Goal: Navigation & Orientation: Find specific page/section

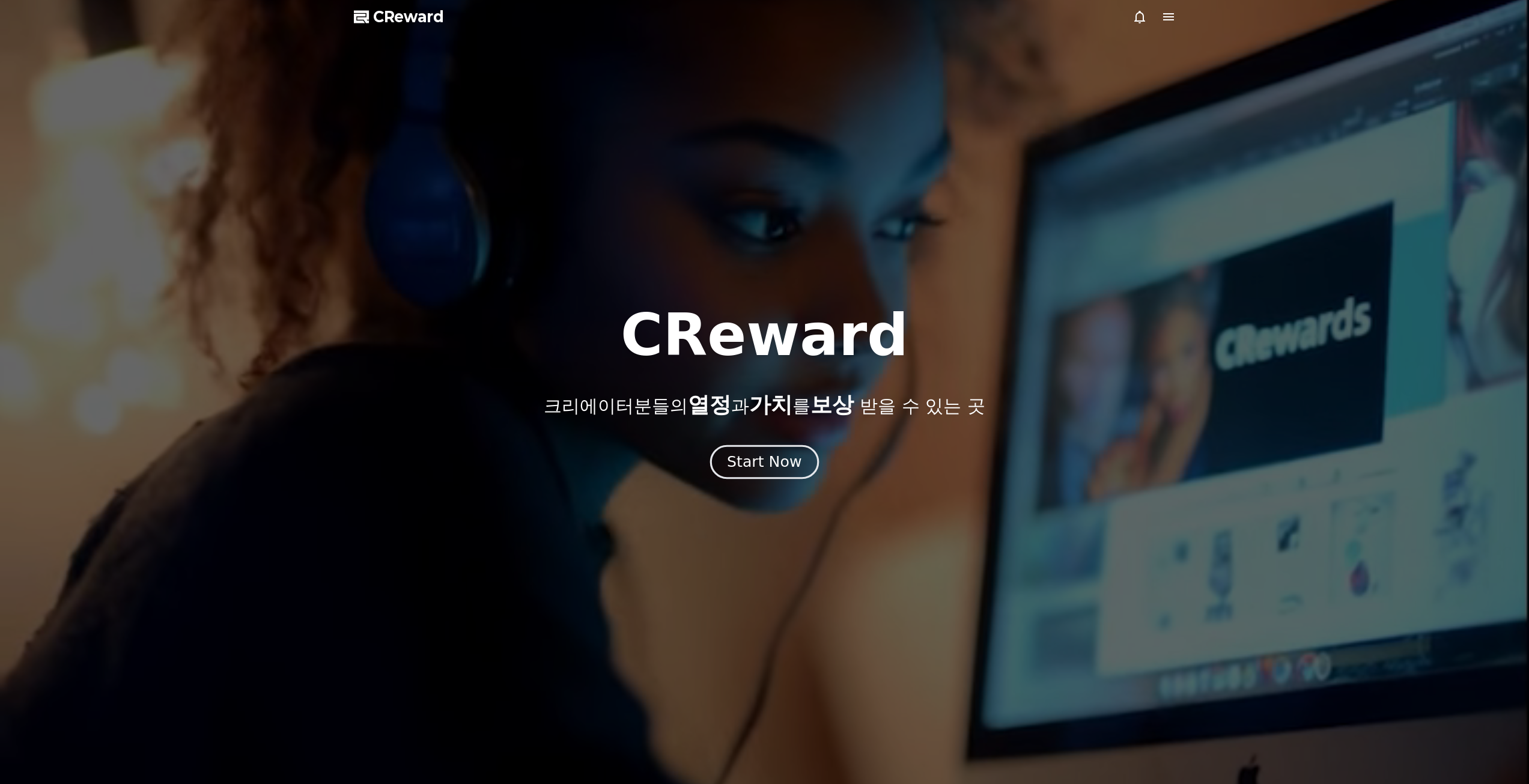
click at [778, 460] on div "Start Now" at bounding box center [764, 461] width 74 height 20
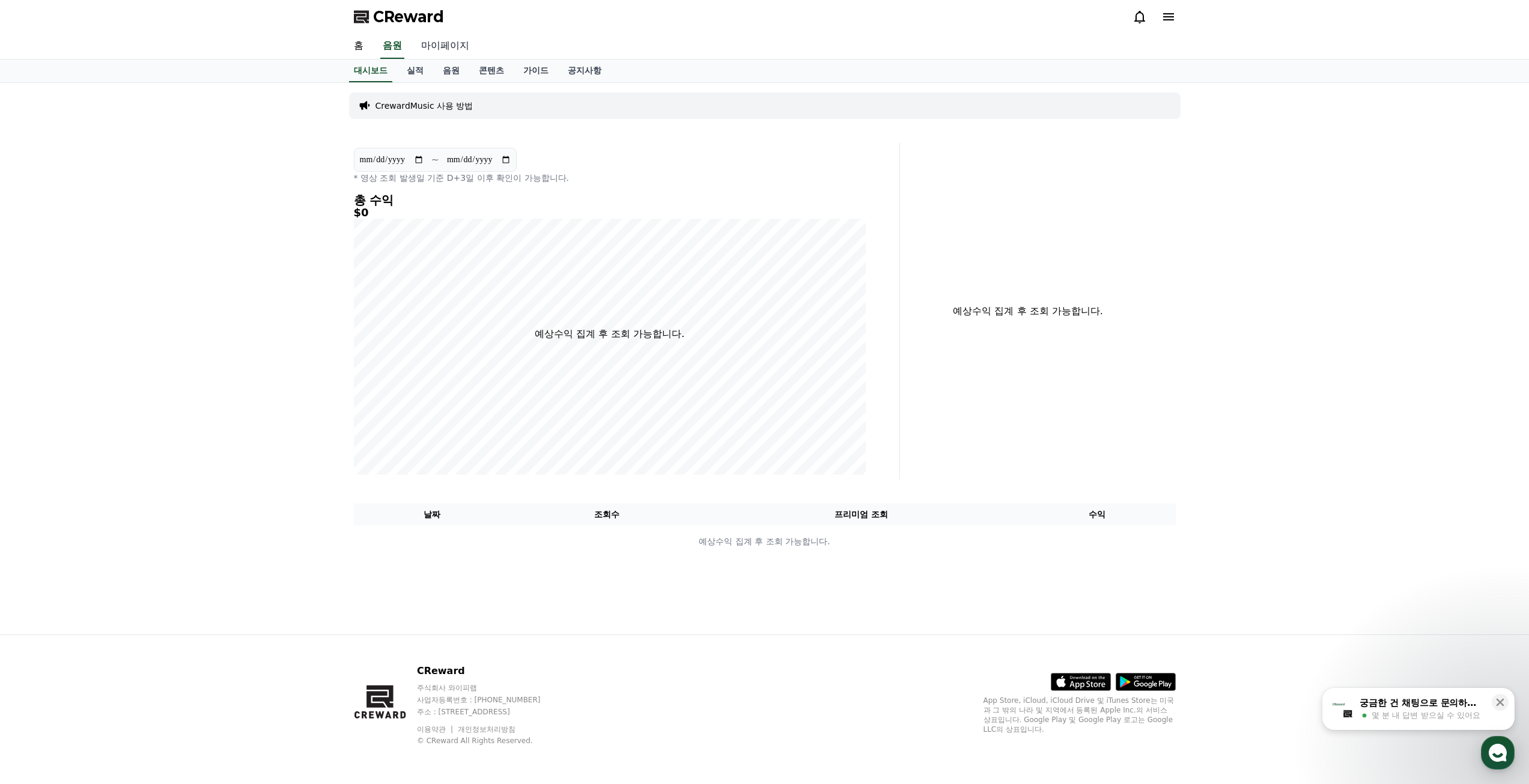
click at [448, 48] on link "마이페이지" at bounding box center [445, 46] width 67 height 25
select select "**********"
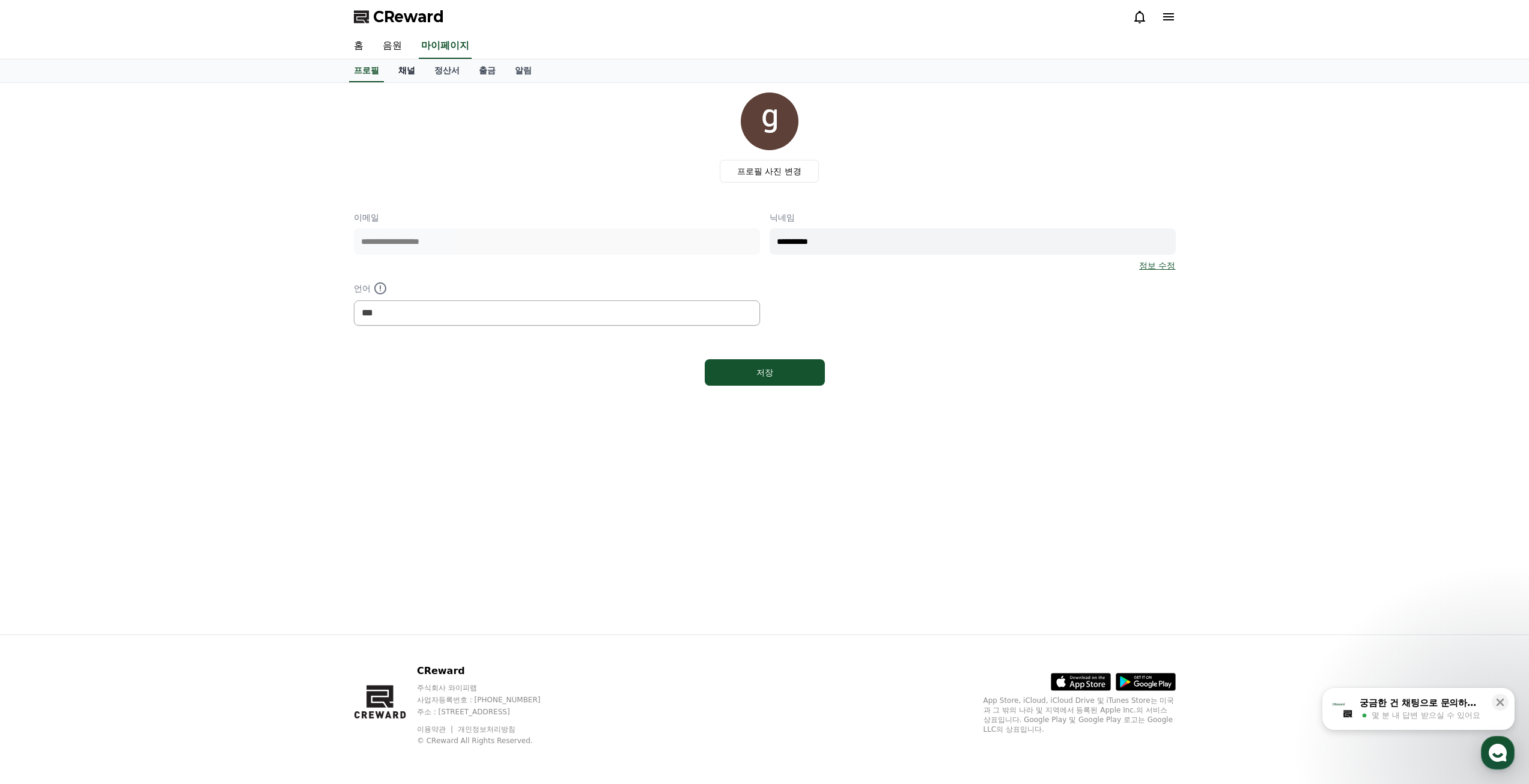
click at [412, 77] on link "채널" at bounding box center [407, 71] width 36 height 23
